Goal: Task Accomplishment & Management: Manage account settings

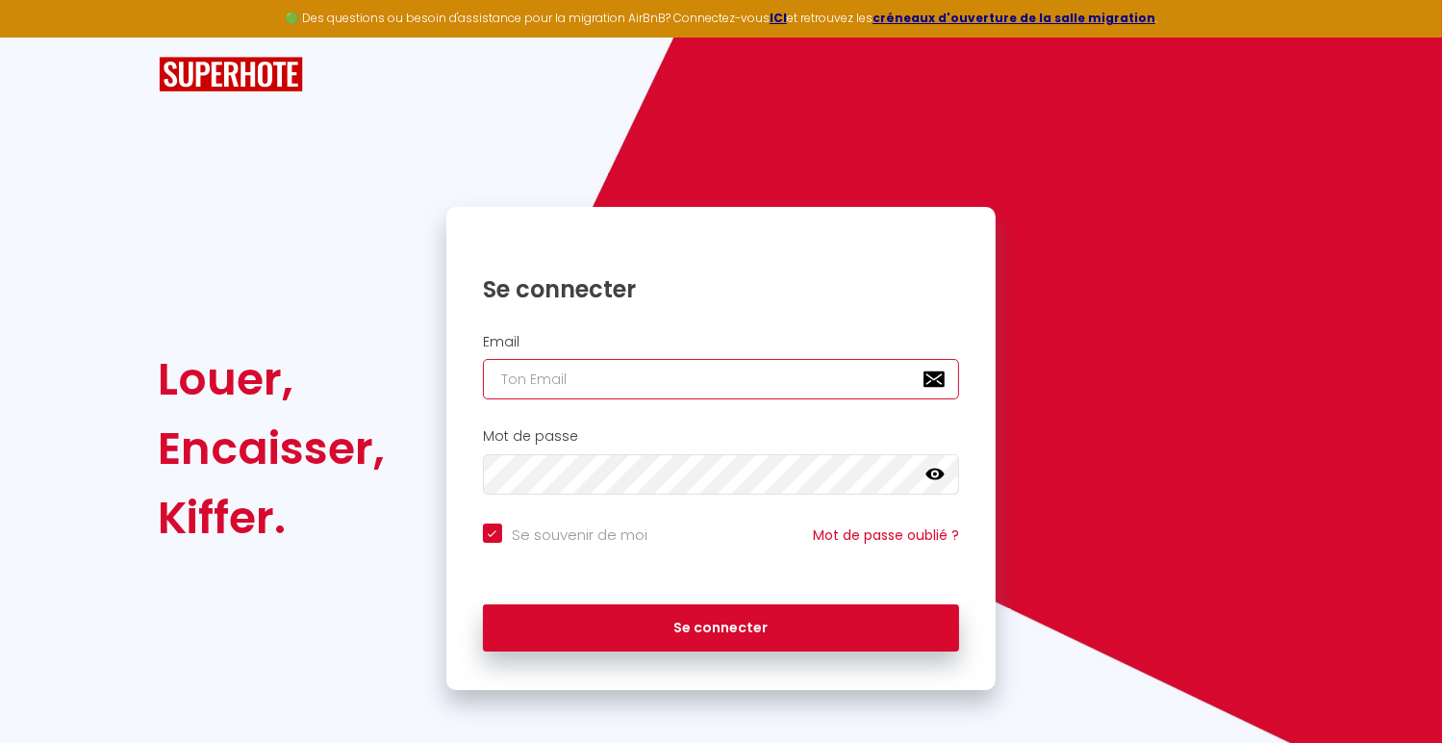
type input "[EMAIL_ADDRESS][DOMAIN_NAME]"
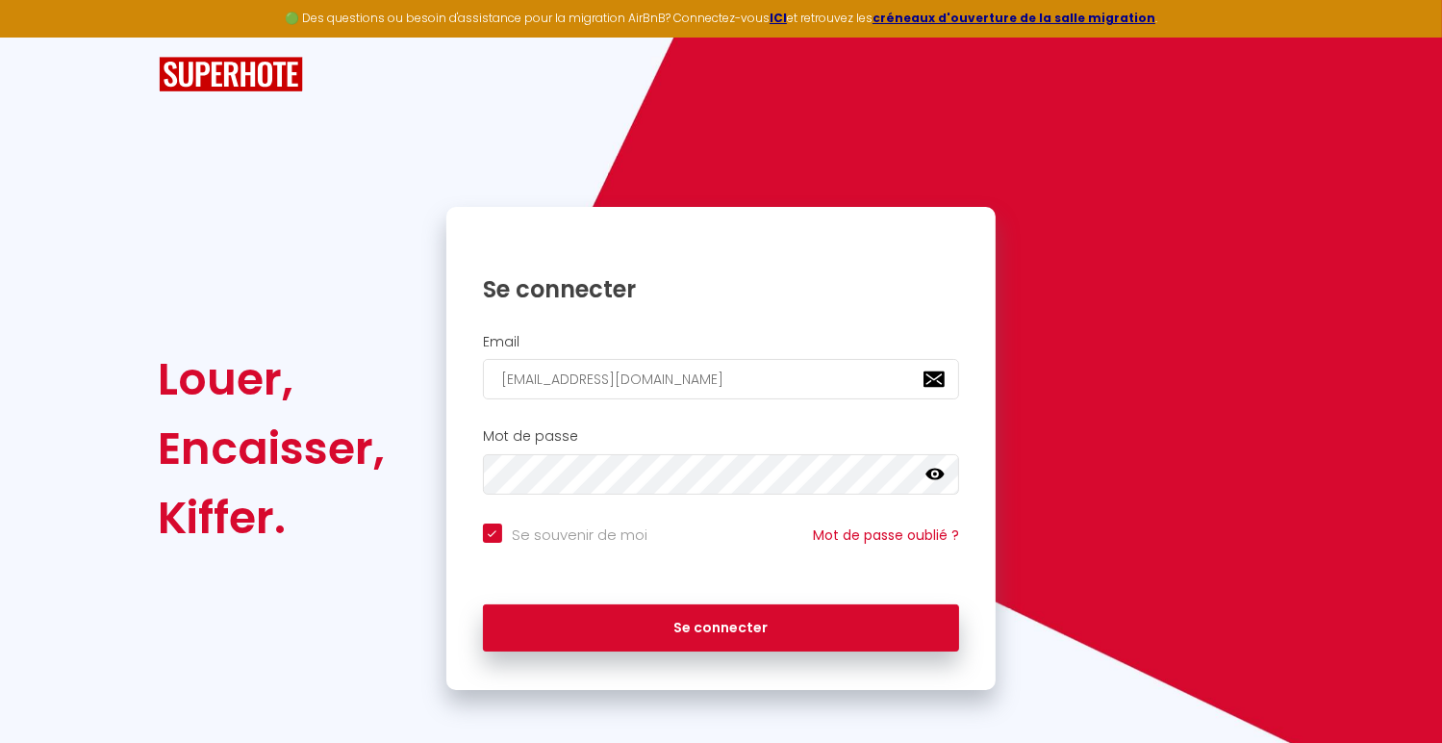
click at [935, 472] on icon at bounding box center [934, 475] width 19 height 12
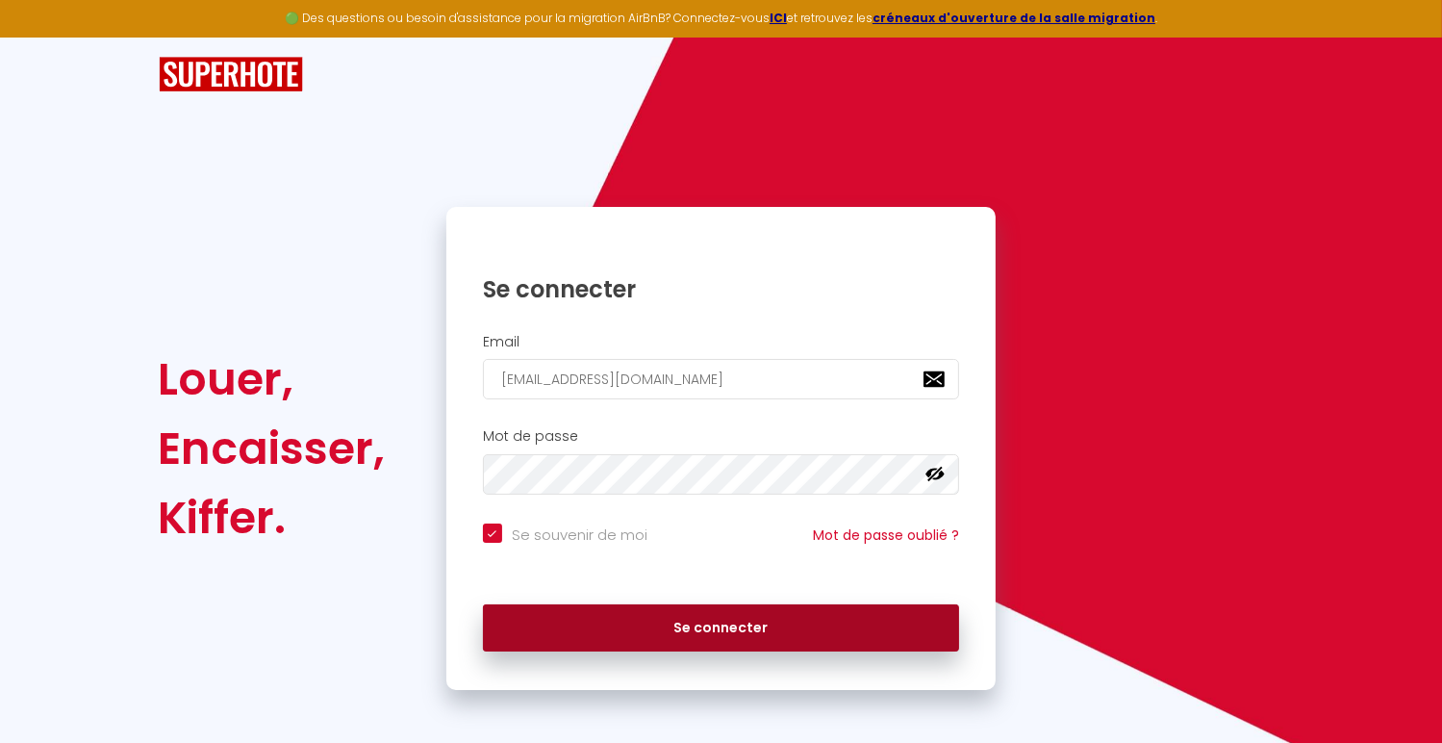
click at [723, 635] on button "Se connecter" at bounding box center [721, 628] width 477 height 48
checkbox input "true"
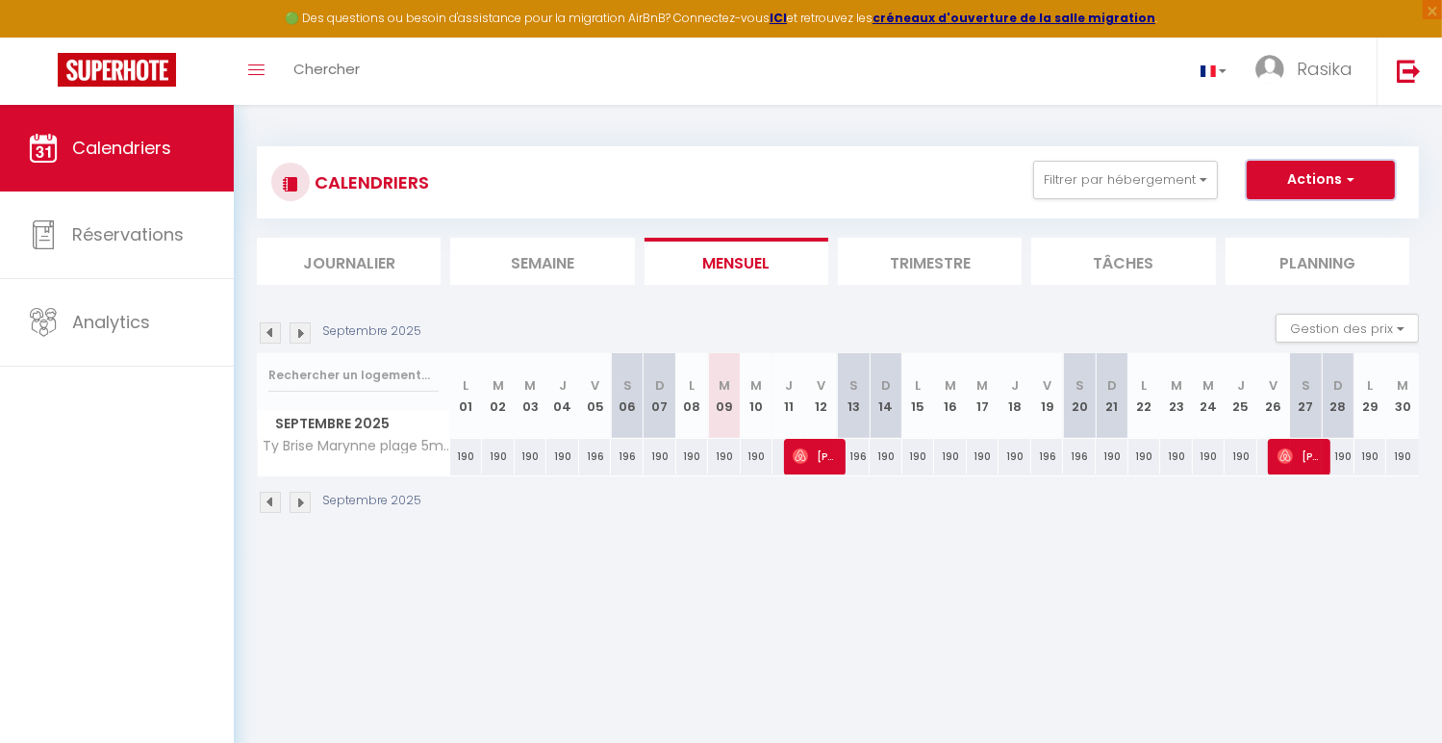
click at [1353, 179] on span "button" at bounding box center [1348, 178] width 12 height 19
click at [298, 333] on img at bounding box center [300, 332] width 21 height 21
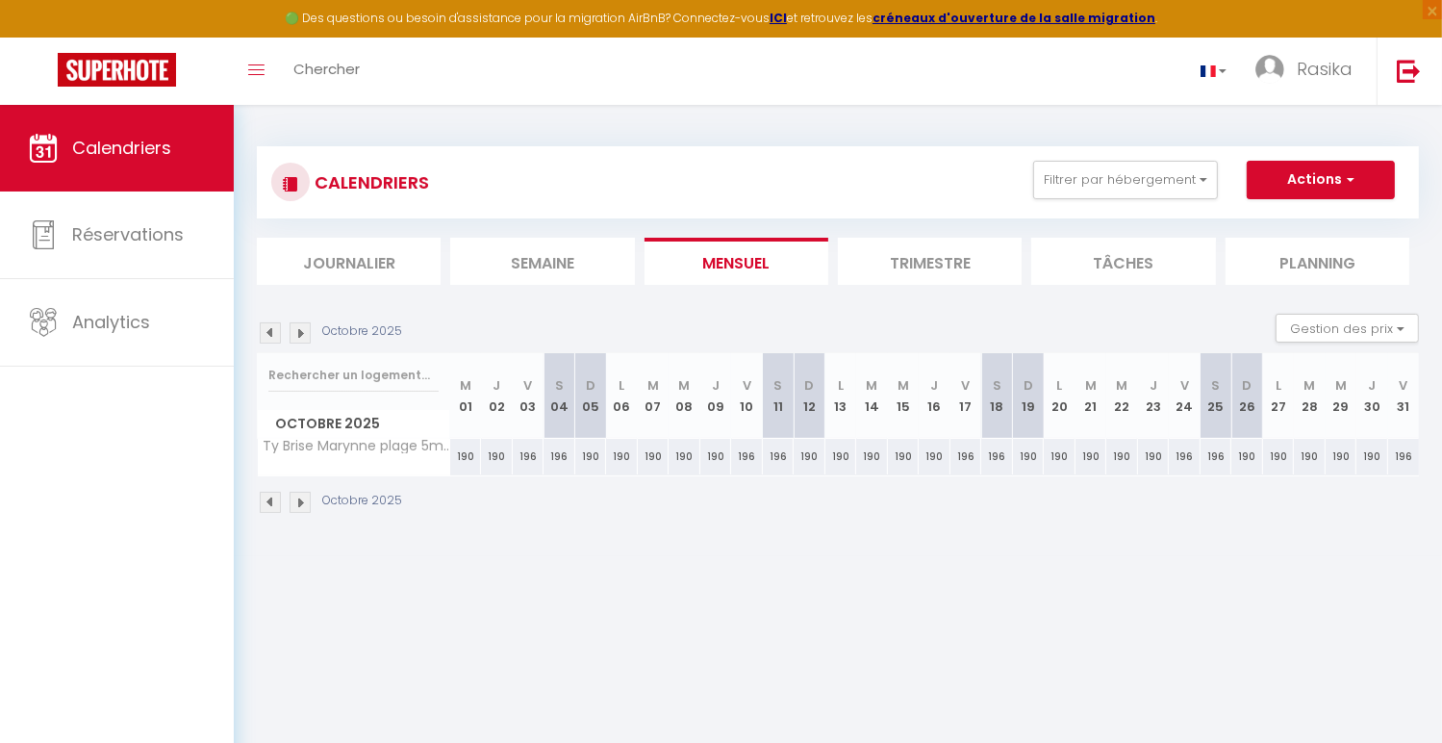
click at [271, 330] on img at bounding box center [270, 332] width 21 height 21
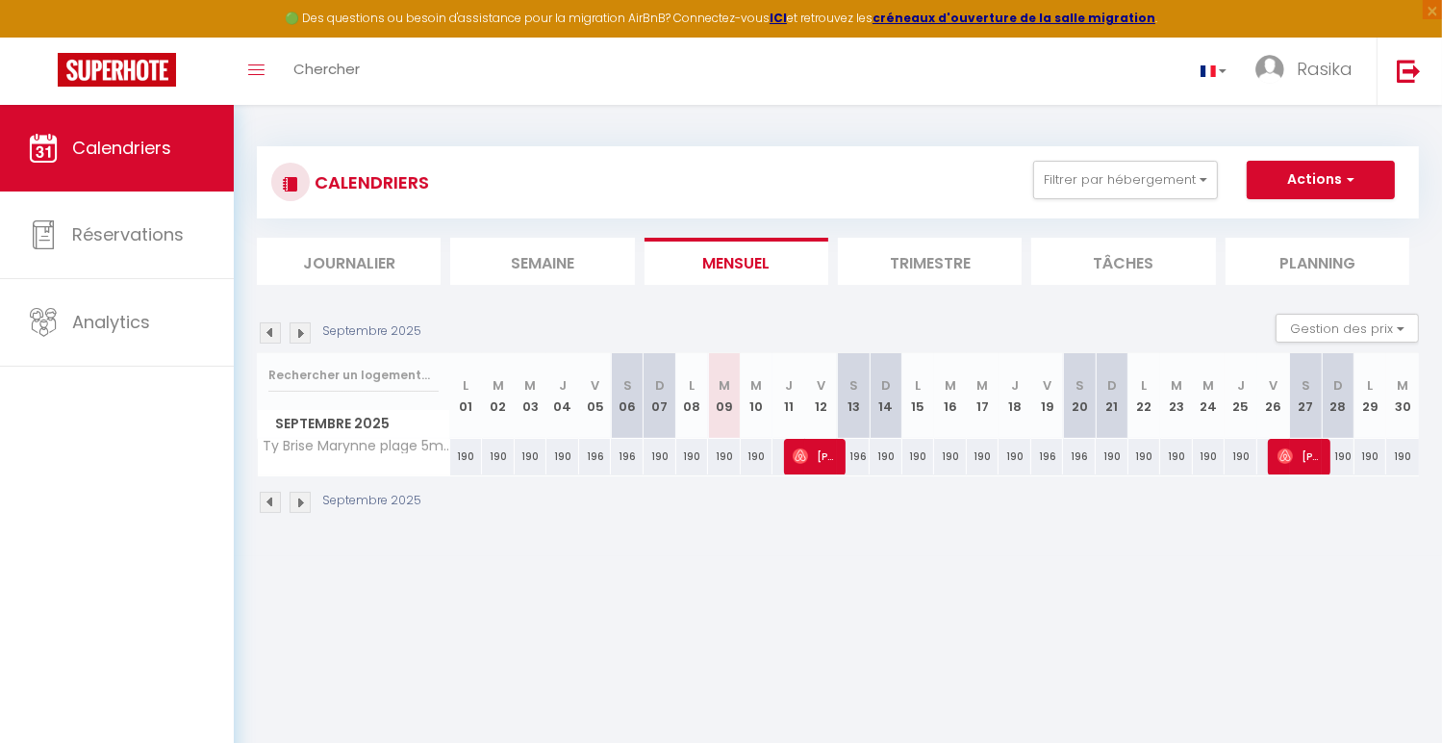
click at [271, 330] on img at bounding box center [270, 332] width 21 height 21
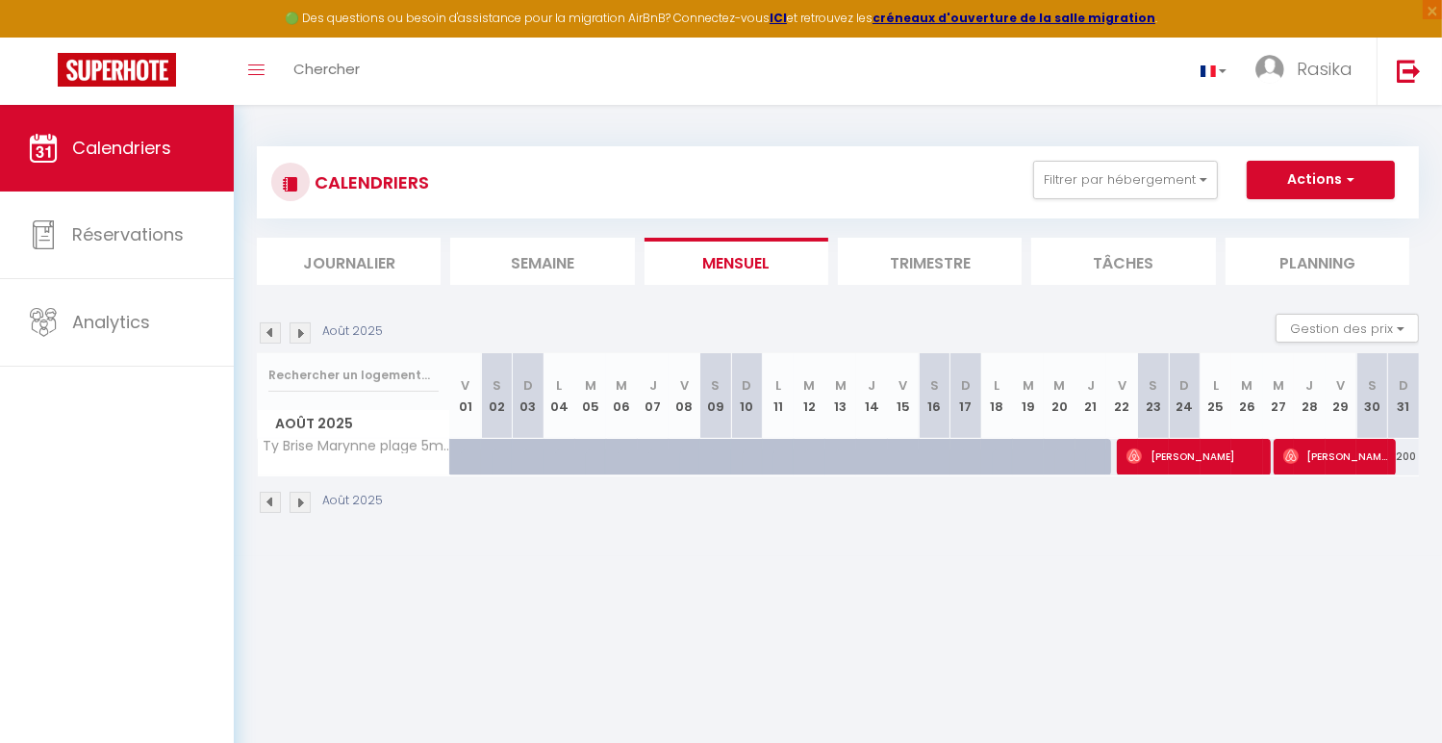
click at [304, 335] on img at bounding box center [300, 332] width 21 height 21
